Goal: Transaction & Acquisition: Purchase product/service

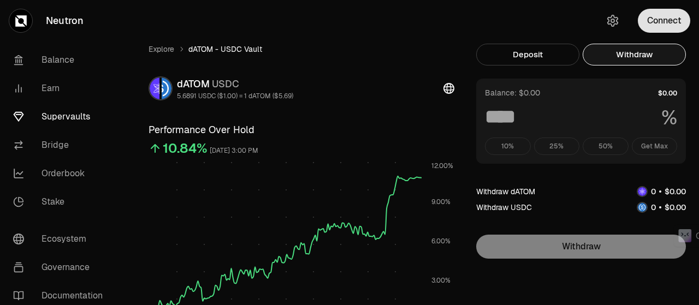
click at [663, 17] on button "Connect" at bounding box center [664, 21] width 52 height 24
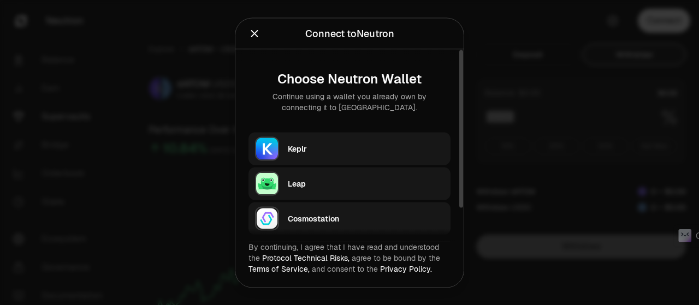
click at [300, 147] on div "Keplr" at bounding box center [366, 148] width 156 height 11
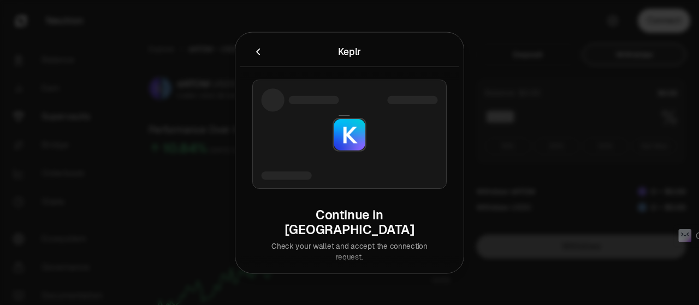
type input "***"
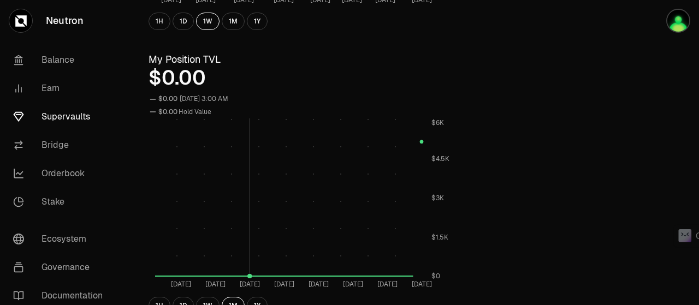
scroll to position [492, 0]
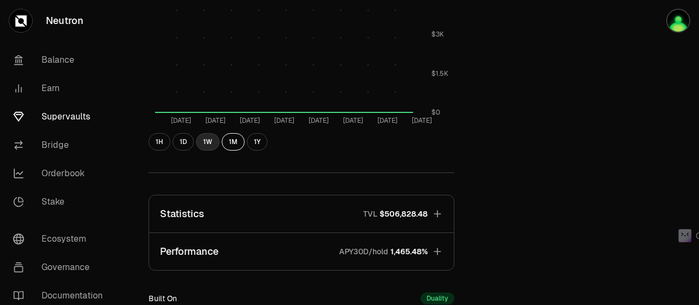
click at [199, 140] on button "1W" at bounding box center [207, 141] width 23 height 17
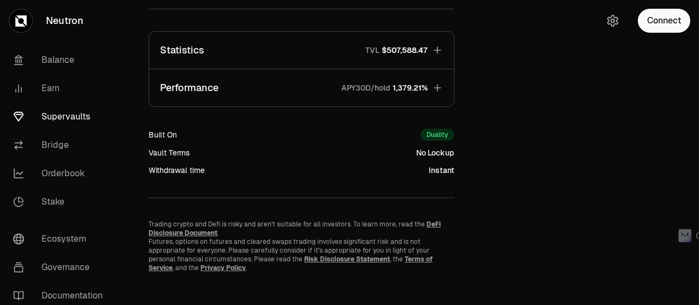
scroll to position [207, 0]
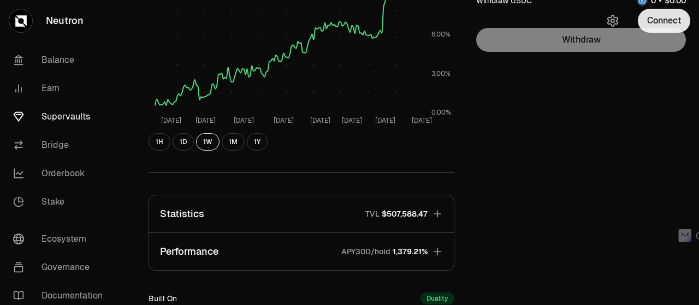
click at [666, 19] on button "Connect" at bounding box center [664, 21] width 52 height 24
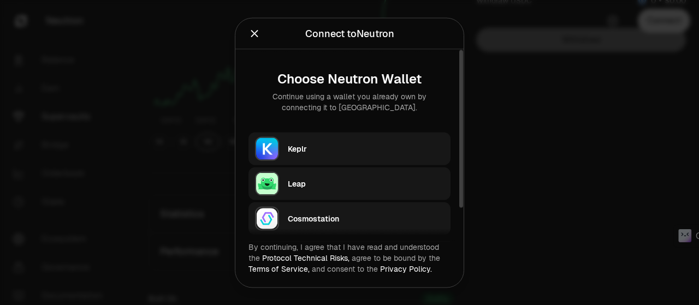
click at [312, 152] on div "Keplr" at bounding box center [366, 148] width 156 height 11
type input "***"
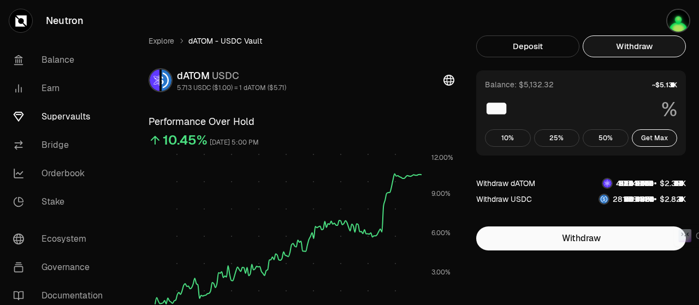
scroll to position [0, 0]
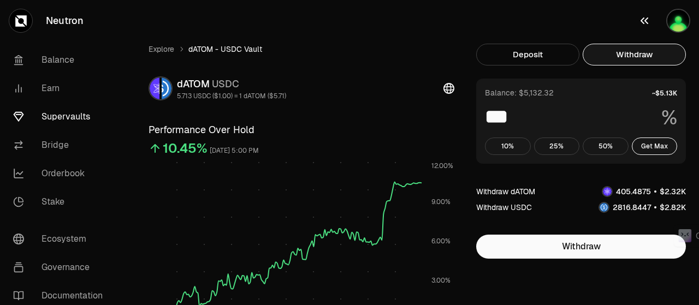
click at [678, 24] on img "button" at bounding box center [678, 21] width 24 height 24
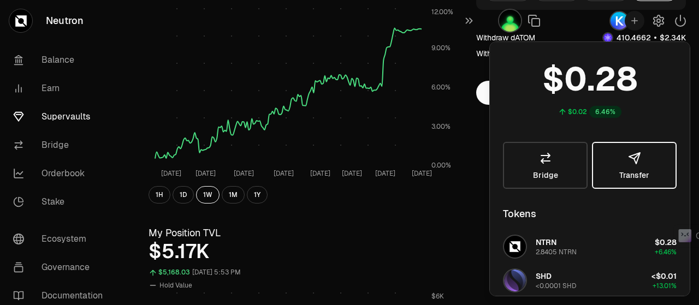
scroll to position [164, 0]
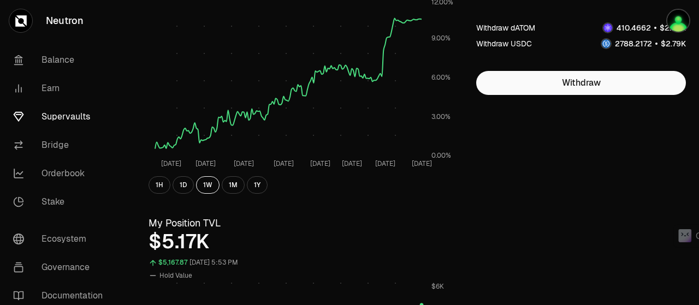
scroll to position [0, 0]
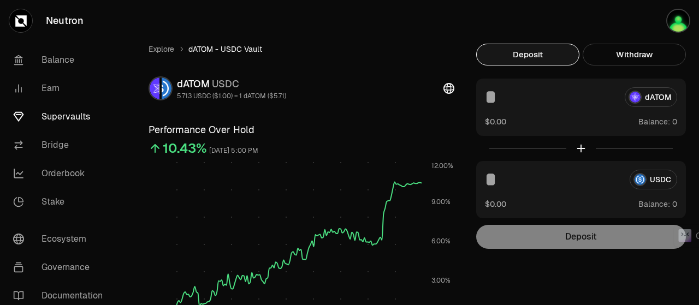
click at [504, 49] on button "Deposit" at bounding box center [527, 55] width 103 height 22
click at [521, 50] on button "Deposit" at bounding box center [527, 55] width 103 height 22
click at [676, 121] on span "0" at bounding box center [674, 122] width 5 height 10
click at [452, 87] on icon at bounding box center [449, 88] width 11 height 11
click at [631, 54] on button "Withdraw" at bounding box center [634, 55] width 103 height 22
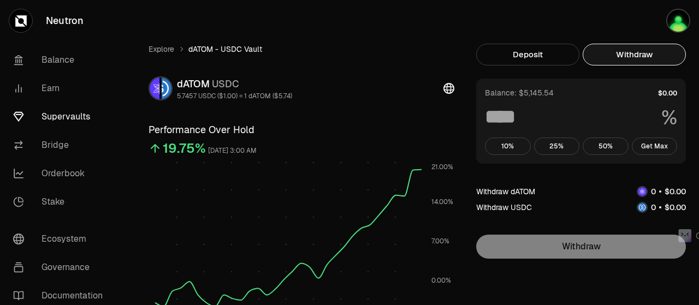
click at [615, 51] on button "Withdraw" at bounding box center [634, 55] width 103 height 22
click at [662, 149] on button "Get Max" at bounding box center [655, 146] width 46 height 17
type input "***"
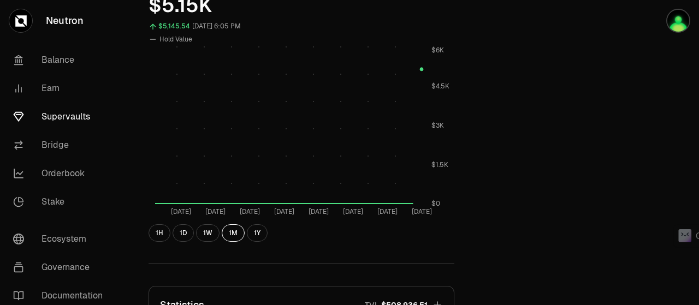
scroll to position [492, 0]
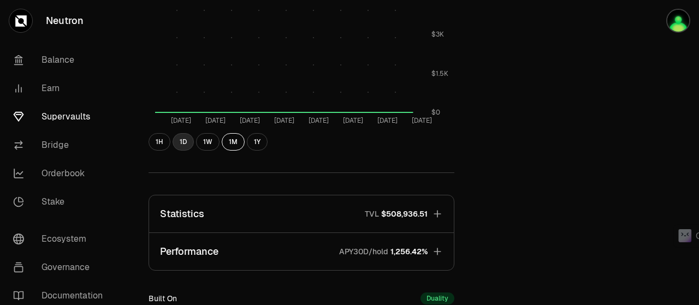
click at [188, 141] on button "1D" at bounding box center [183, 141] width 21 height 17
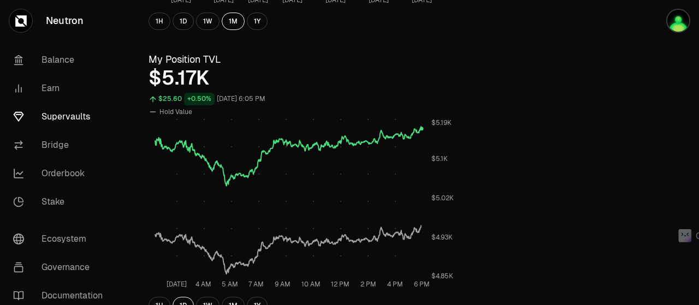
scroll to position [164, 0]
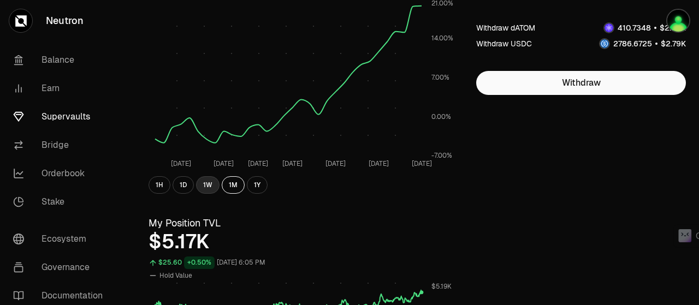
click at [201, 184] on button "1W" at bounding box center [207, 184] width 23 height 17
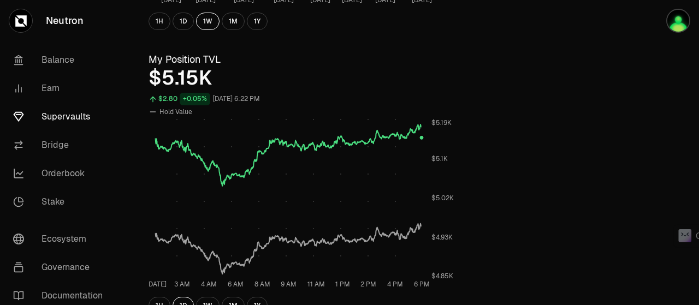
scroll to position [0, 0]
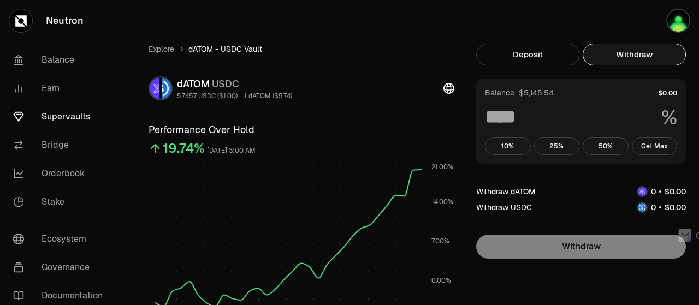
click at [641, 51] on button "Withdraw" at bounding box center [634, 55] width 103 height 22
click at [658, 144] on button "Get Max" at bounding box center [655, 146] width 46 height 17
type input "***"
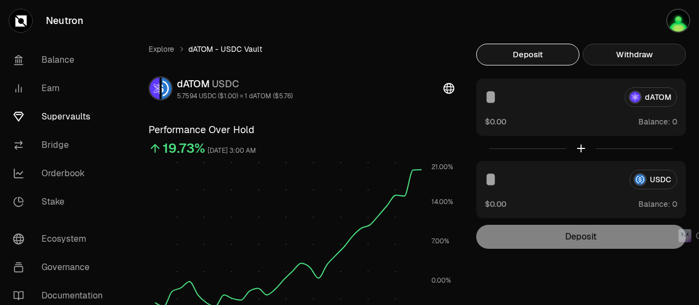
click at [649, 50] on button "Withdraw" at bounding box center [634, 55] width 103 height 22
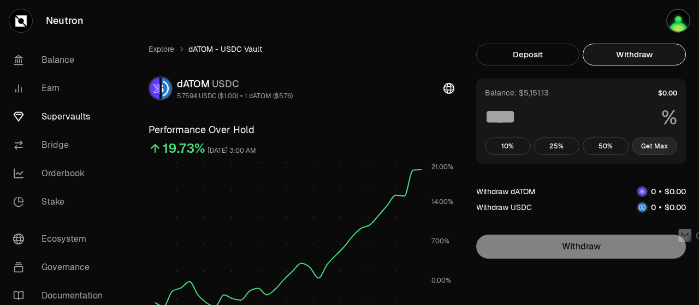
click at [661, 144] on button "Get Max" at bounding box center [655, 146] width 46 height 17
type input "***"
click at [623, 54] on button "Withdraw" at bounding box center [634, 55] width 103 height 22
click at [650, 151] on button "Get Max" at bounding box center [655, 146] width 46 height 17
type input "***"
